Goal: Task Accomplishment & Management: Manage account settings

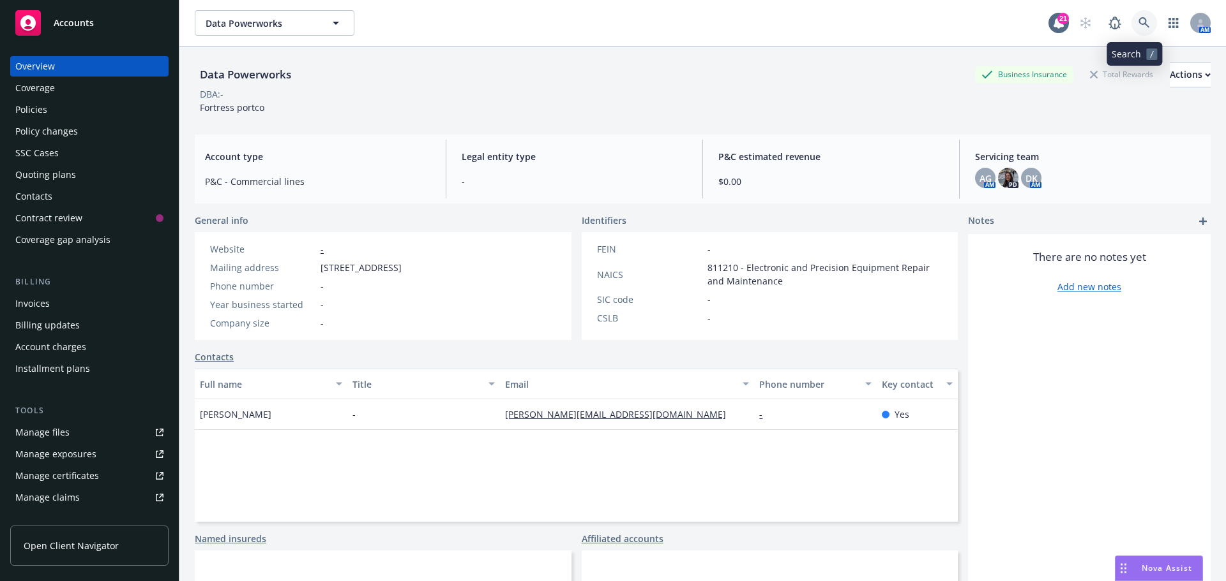
click at [1138, 28] on icon at bounding box center [1143, 22] width 11 height 11
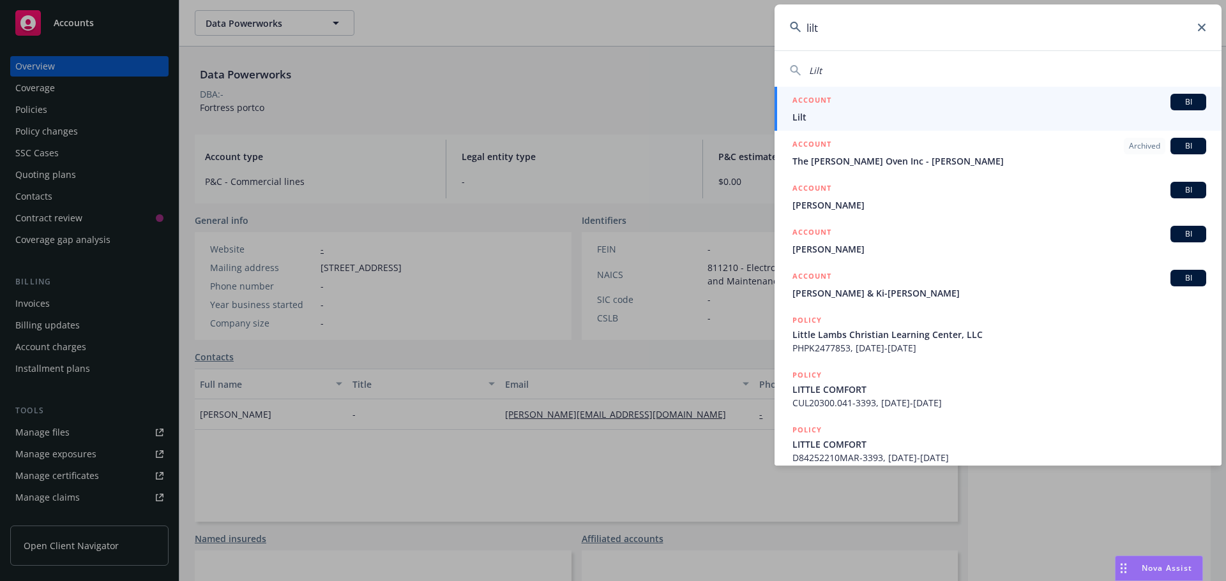
type input "lilt"
click at [830, 114] on span "Lilt" at bounding box center [999, 116] width 414 height 13
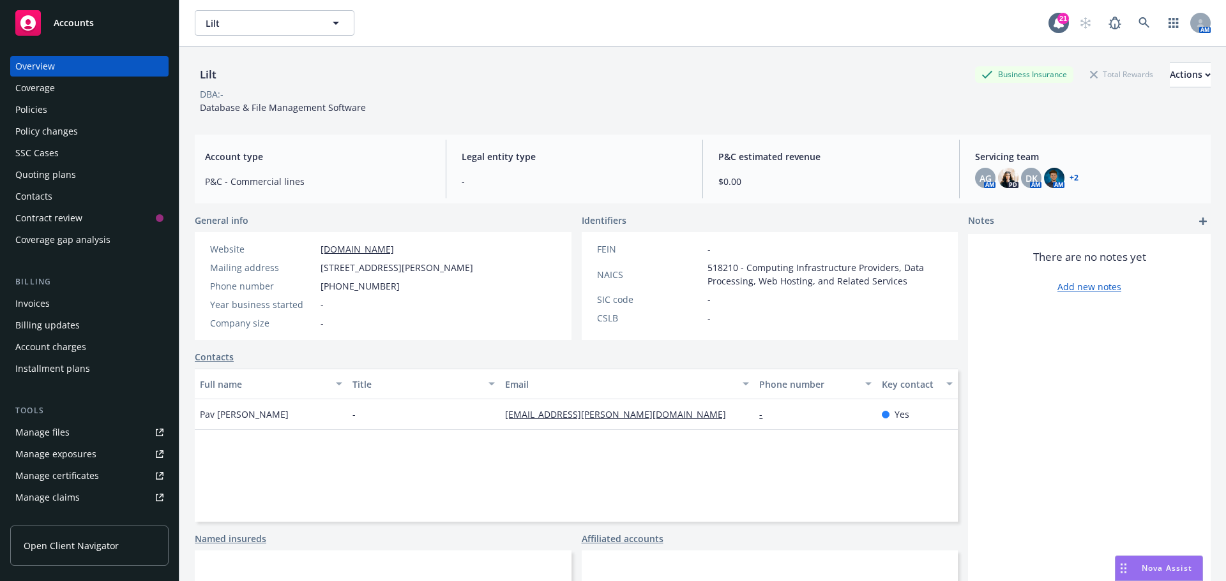
click at [34, 151] on div "SSC Cases" at bounding box center [36, 153] width 43 height 20
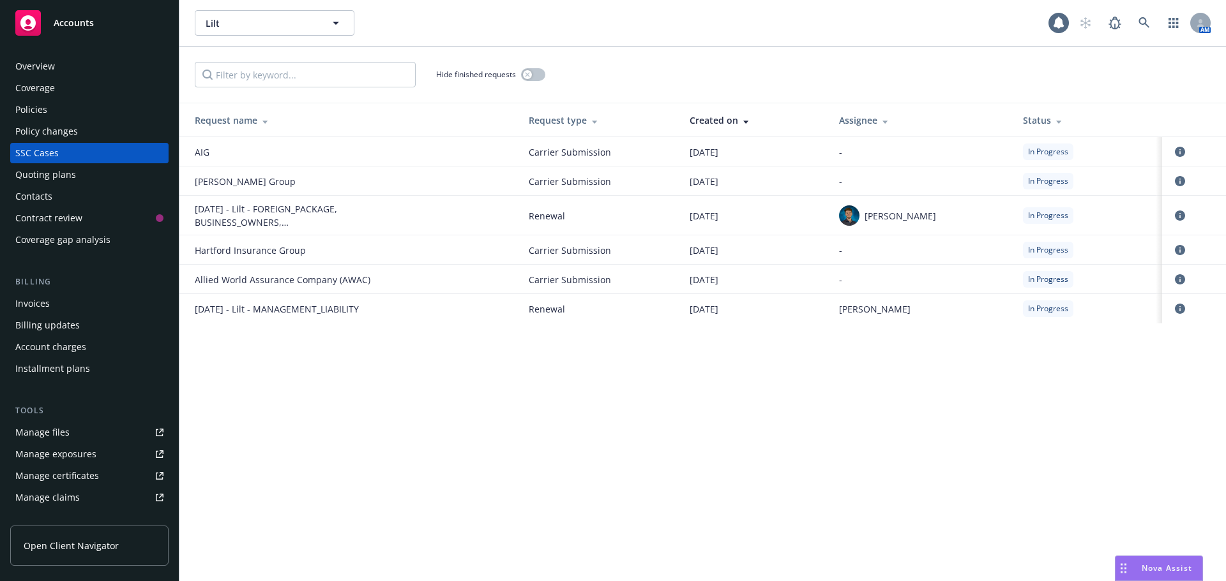
click at [40, 176] on div "Quoting plans" at bounding box center [45, 175] width 61 height 20
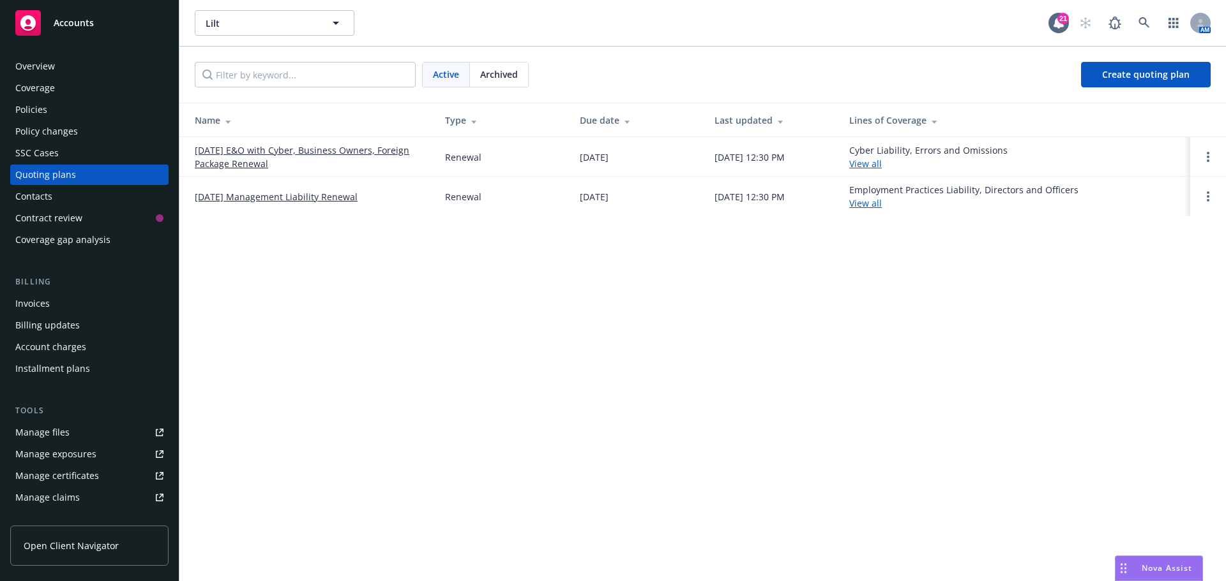
click at [290, 199] on link "[DATE] Management Liability Renewal" at bounding box center [276, 196] width 163 height 13
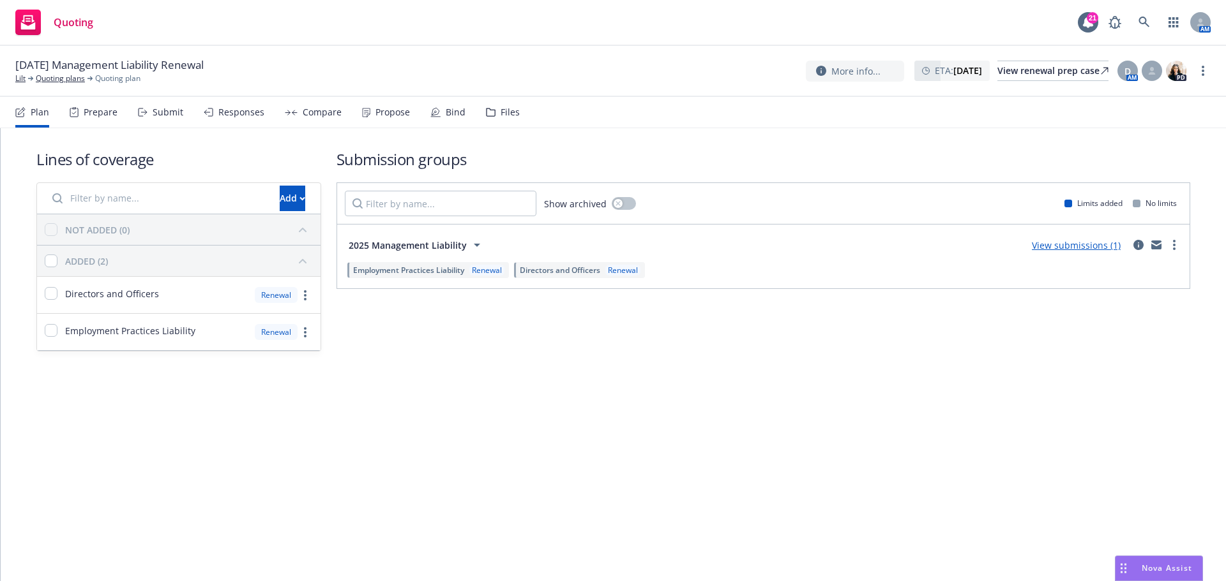
click at [511, 107] on div "Files" at bounding box center [509, 112] width 19 height 10
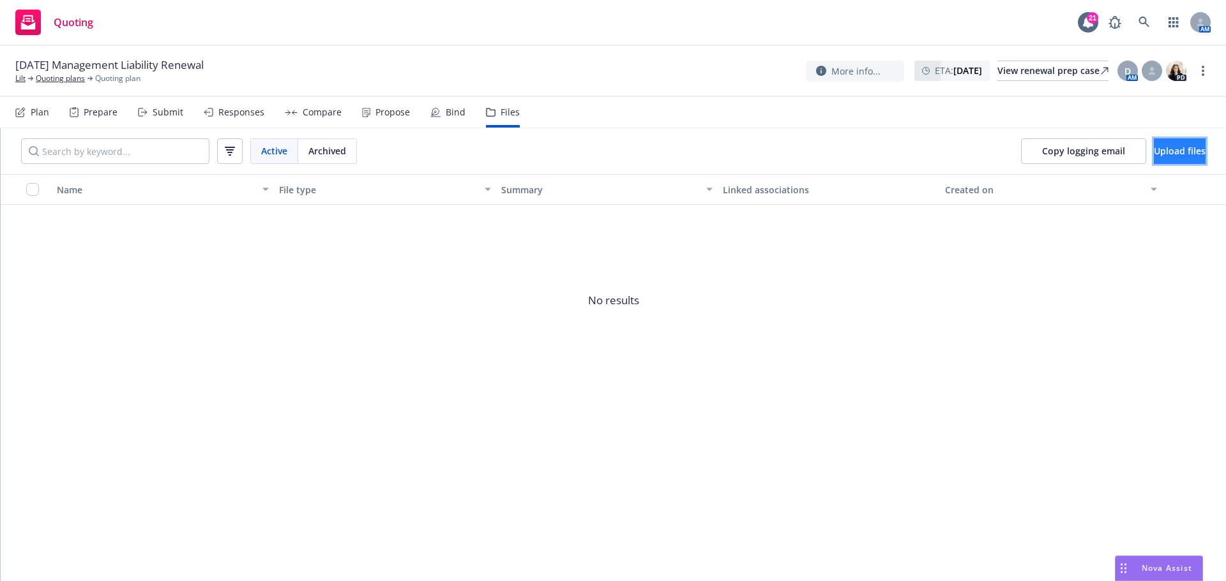
click at [1153, 152] on span "Upload files" at bounding box center [1179, 151] width 52 height 12
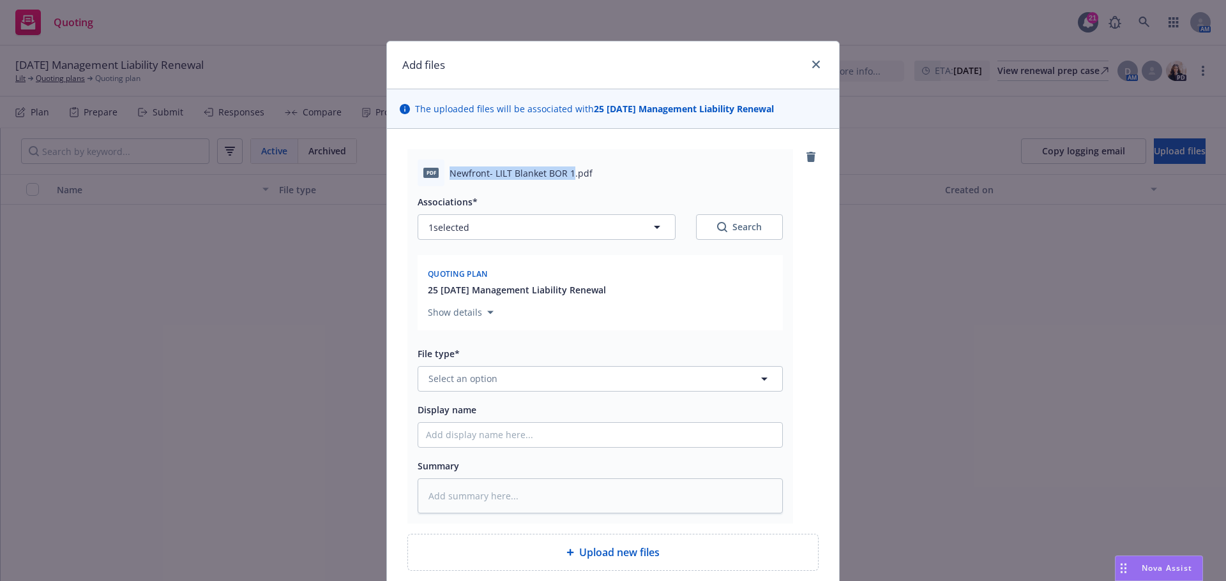
drag, startPoint x: 446, startPoint y: 172, endPoint x: 567, endPoint y: 174, distance: 120.6
click at [567, 174] on span "Newfront- LILT Blanket BOR 1.pdf" at bounding box center [520, 173] width 143 height 13
copy span "Newfront- LILT Blanket BOR 1"
click at [477, 383] on span "Select an option" at bounding box center [462, 378] width 69 height 13
type input "bpr"
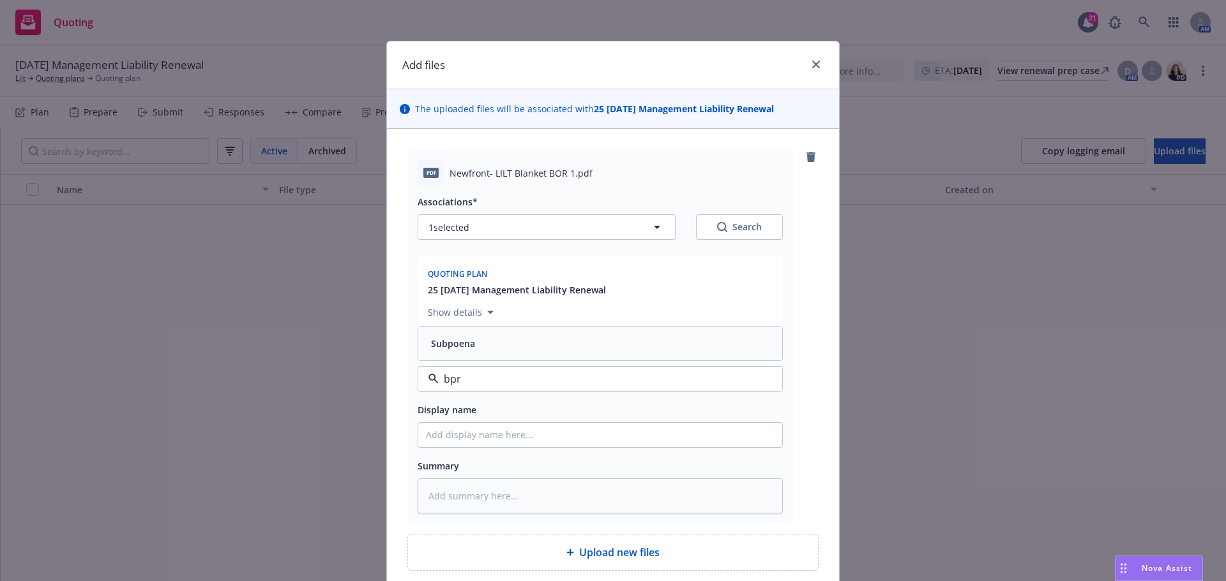
type textarea "x"
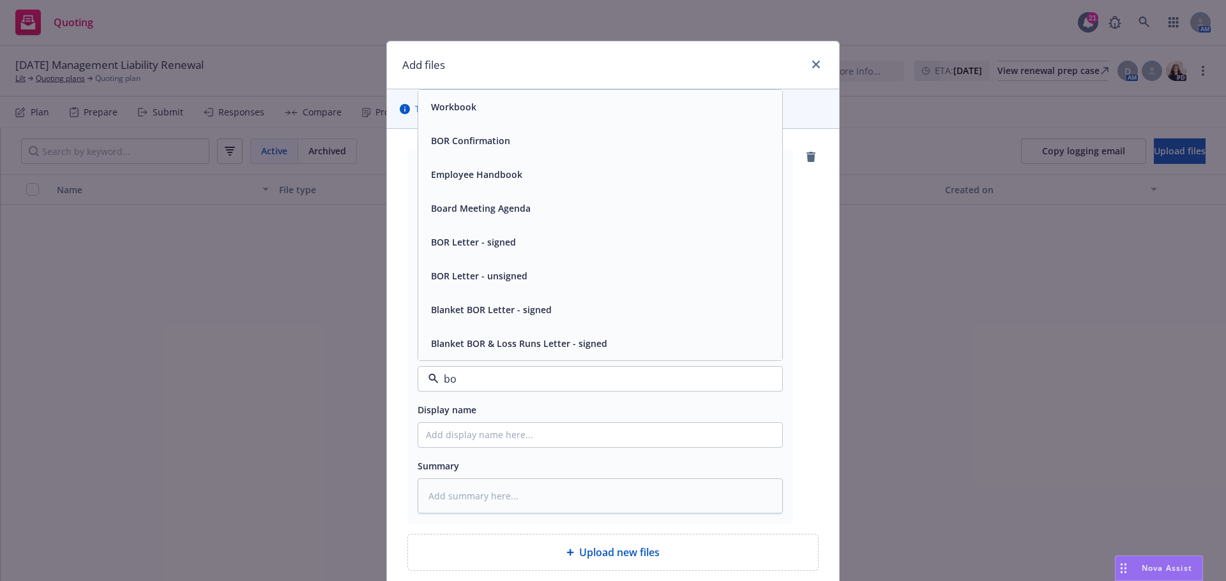
type input "bor"
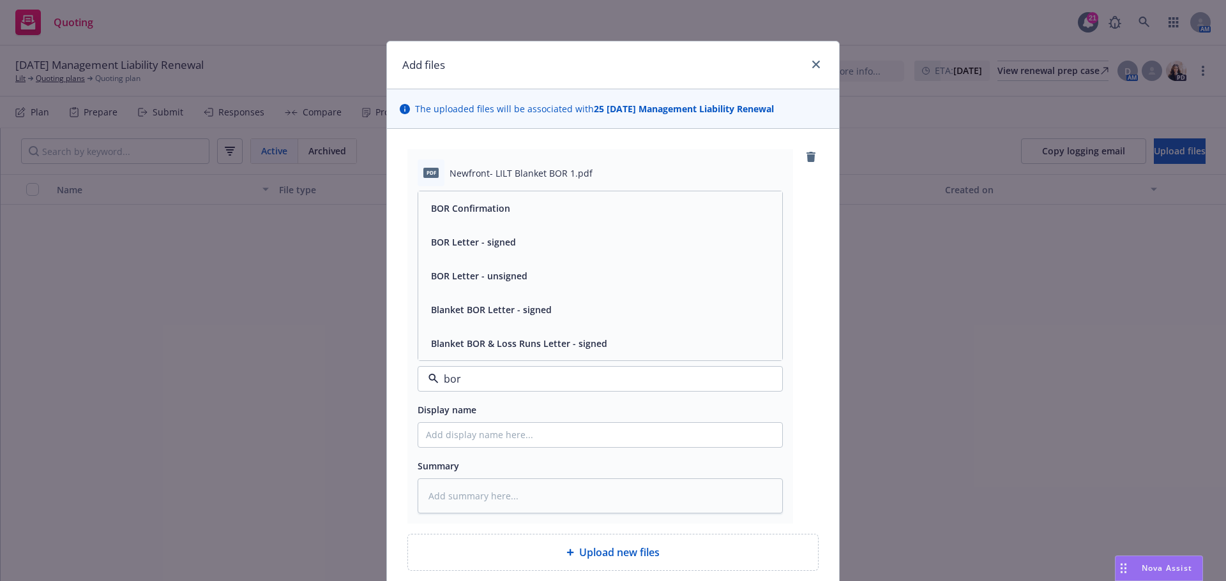
click at [470, 237] on span "BOR Letter - signed" at bounding box center [473, 242] width 85 height 13
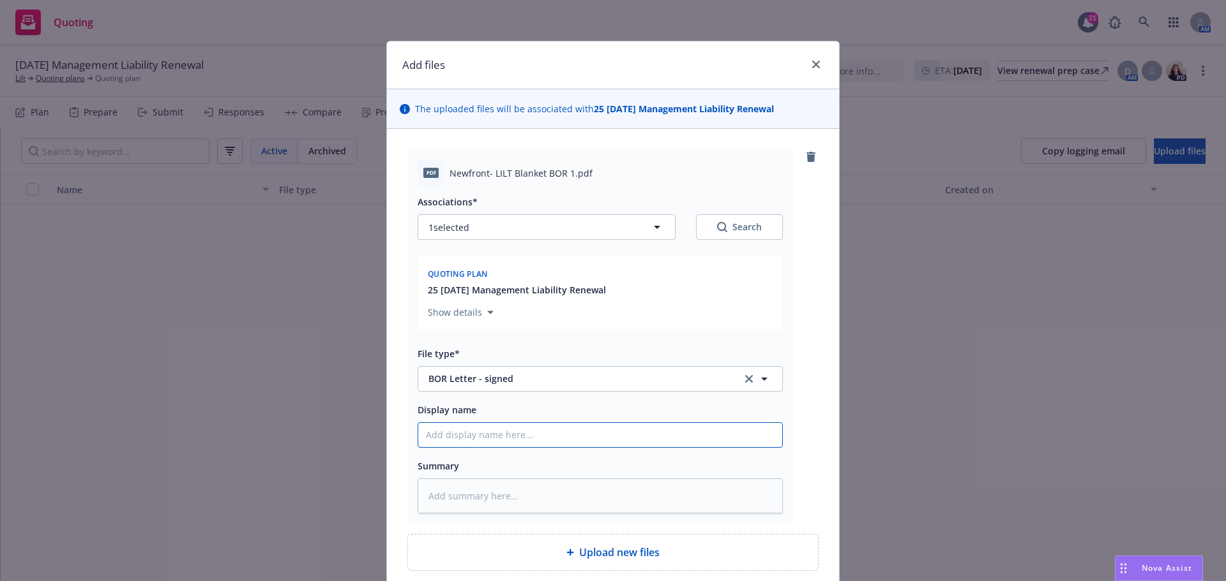
click at [487, 440] on input "Display name" at bounding box center [600, 435] width 364 height 24
paste input "Newfront- LILT Blanket BOR 1"
type textarea "x"
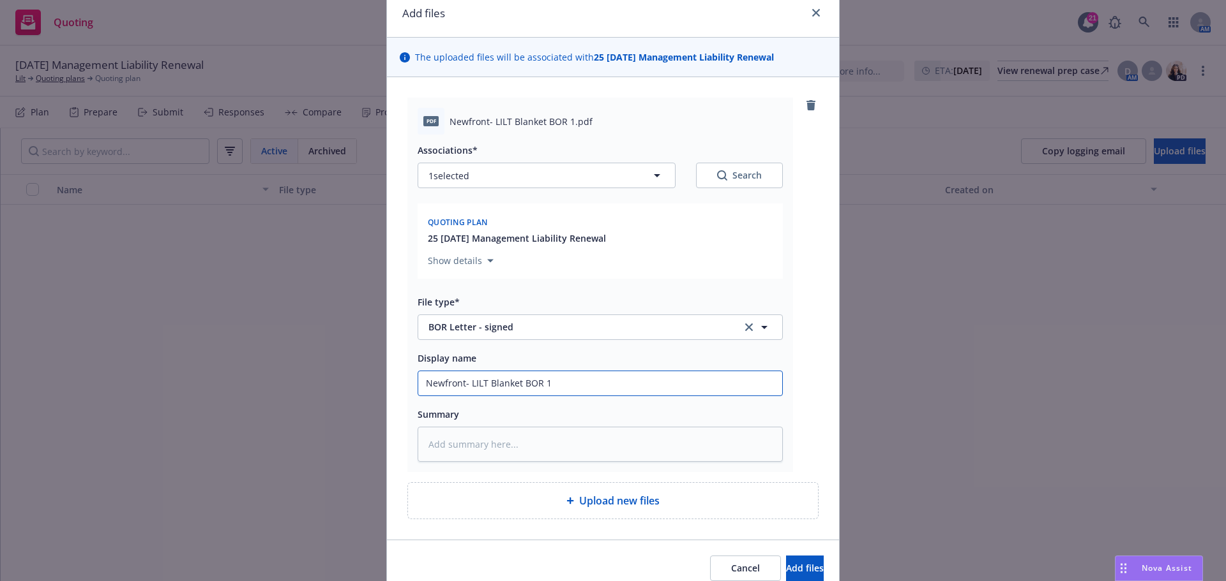
scroll to position [109, 0]
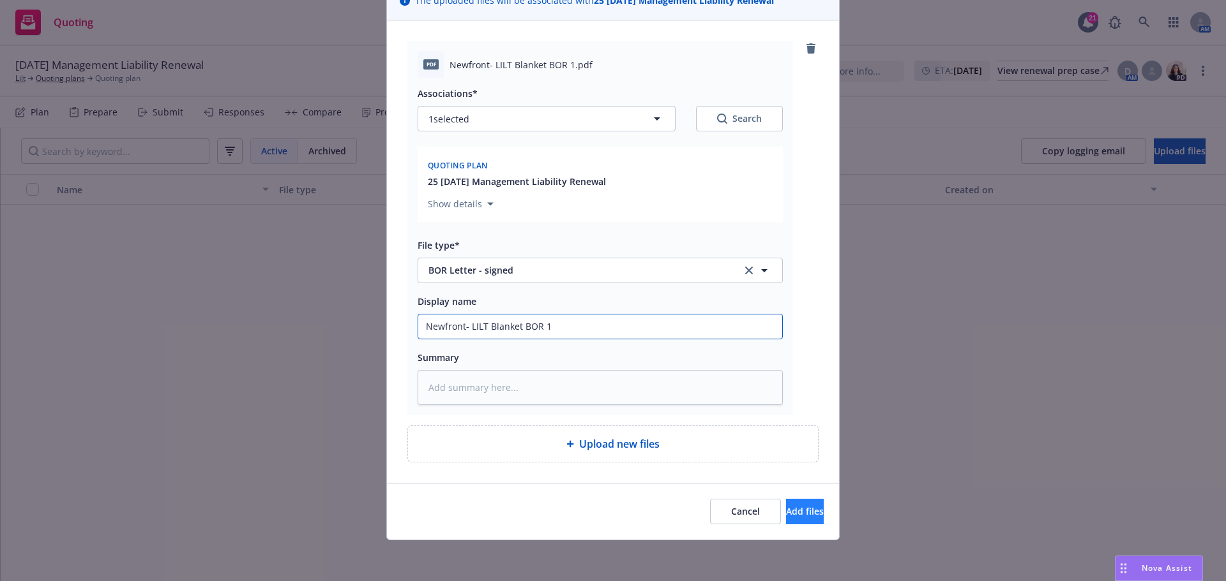
type input "Newfront- LILT Blanket BOR 1"
click at [789, 512] on span "Add files" at bounding box center [805, 512] width 38 height 12
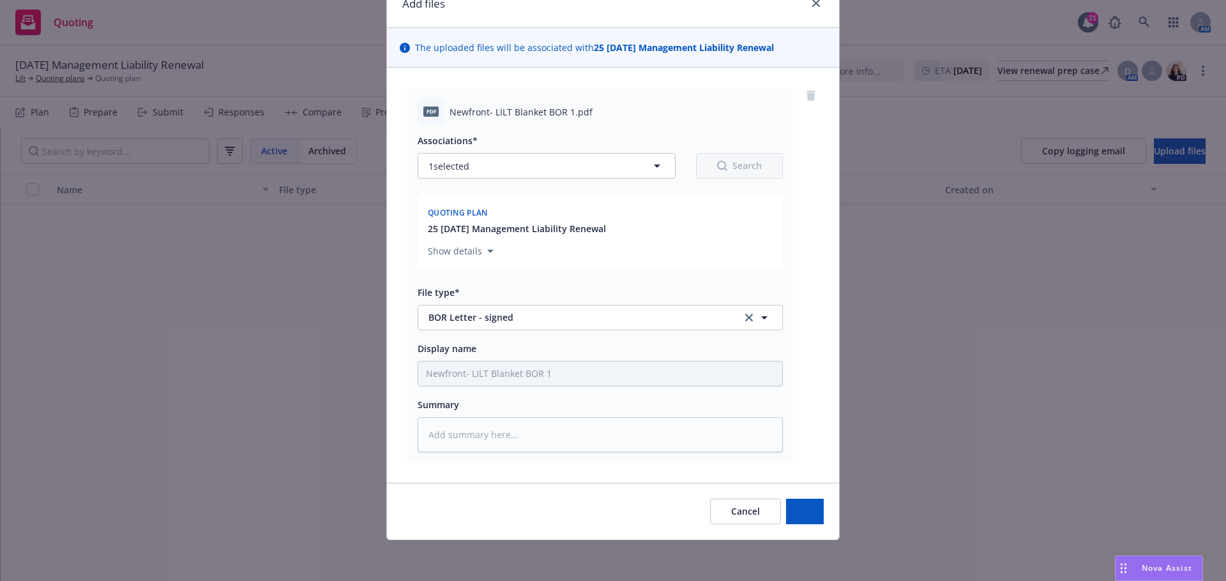
scroll to position [61, 0]
type textarea "x"
